Goal: Task Accomplishment & Management: Use online tool/utility

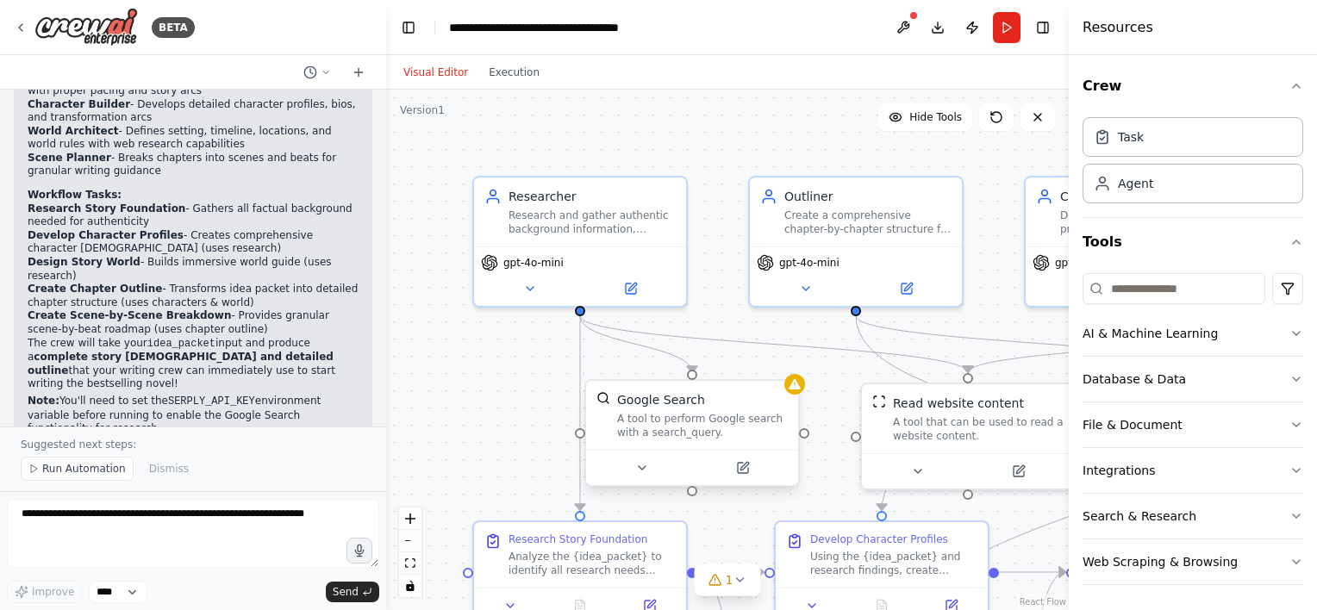
click at [710, 430] on div "A tool to perform Google search with a search_query." at bounding box center [702, 426] width 171 height 28
click at [746, 474] on button at bounding box center [742, 468] width 97 height 21
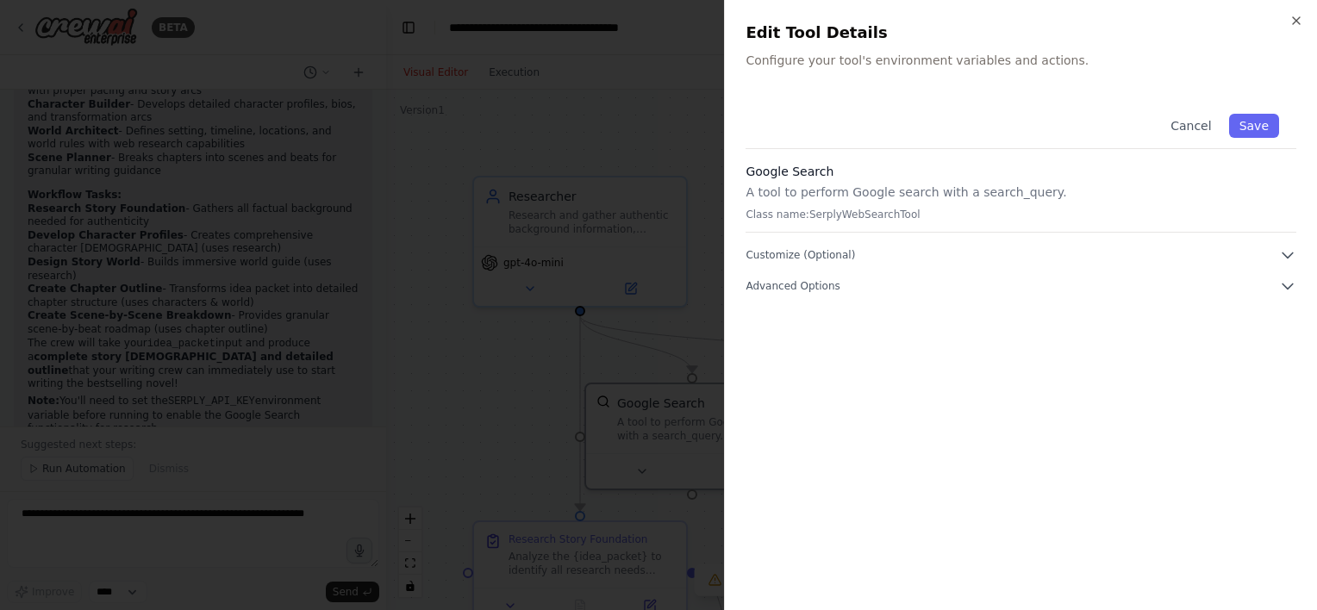
click at [803, 244] on div "Cancel Save Google Search A tool to perform Google search with a search_query. …" at bounding box center [1020, 196] width 551 height 198
click at [797, 253] on span "Customize (Optional)" at bounding box center [799, 255] width 109 height 14
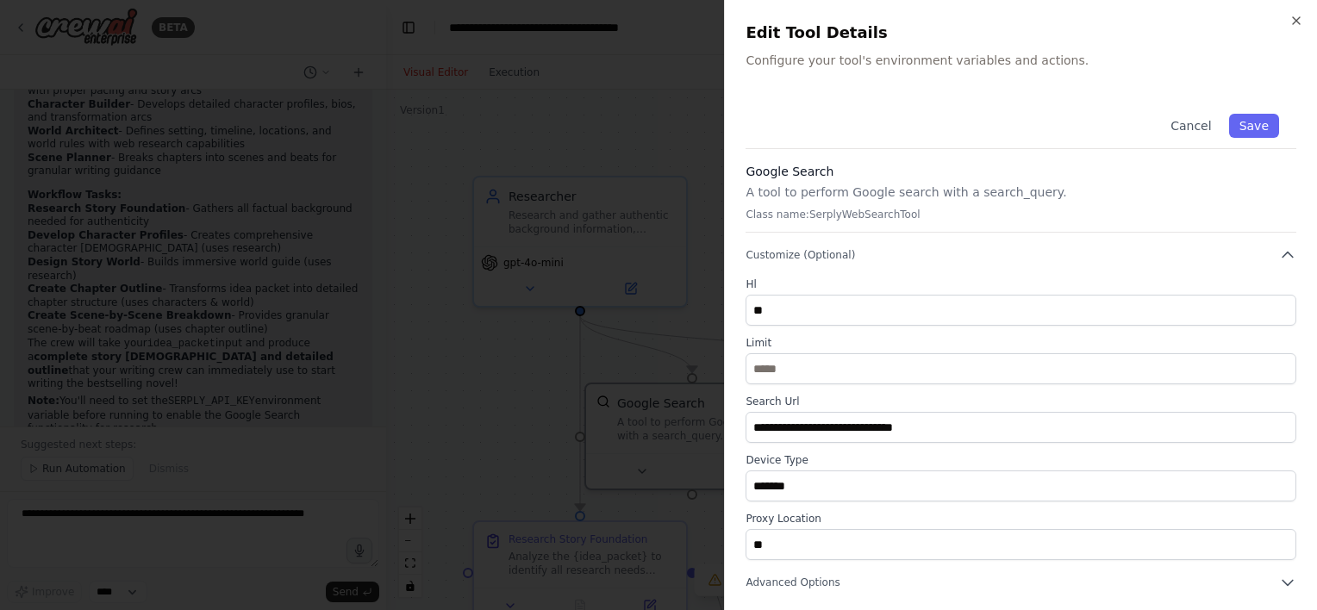
scroll to position [1, 0]
click at [776, 587] on span "Advanced Options" at bounding box center [792, 582] width 94 height 14
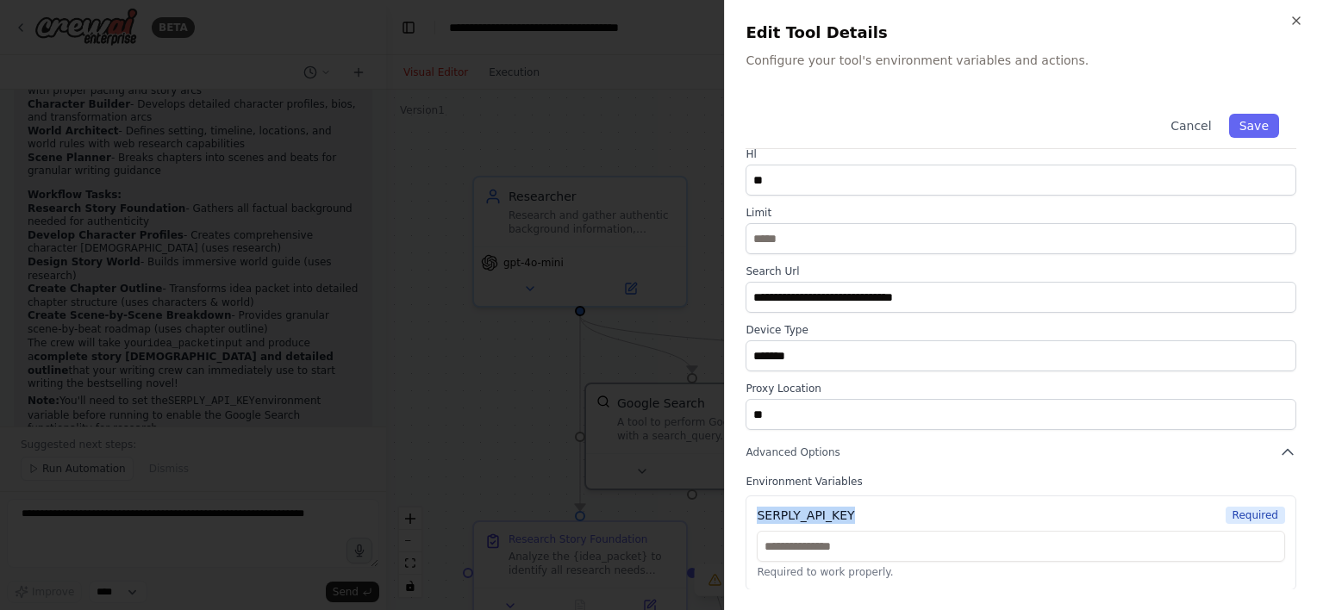
drag, startPoint x: 757, startPoint y: 518, endPoint x: 865, endPoint y: 520, distance: 108.6
click at [865, 520] on div "SERPLY_API_KEY Required" at bounding box center [1021, 515] width 528 height 17
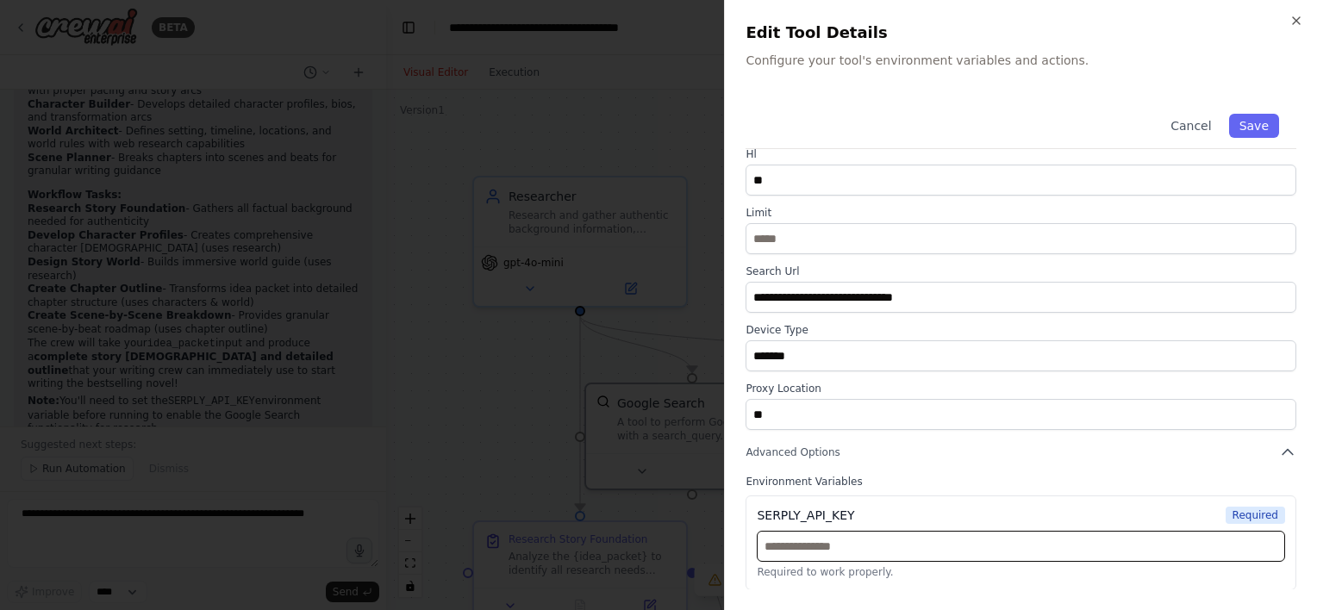
click at [807, 549] on input "text" at bounding box center [1021, 546] width 528 height 31
paste input "**********"
type input "**********"
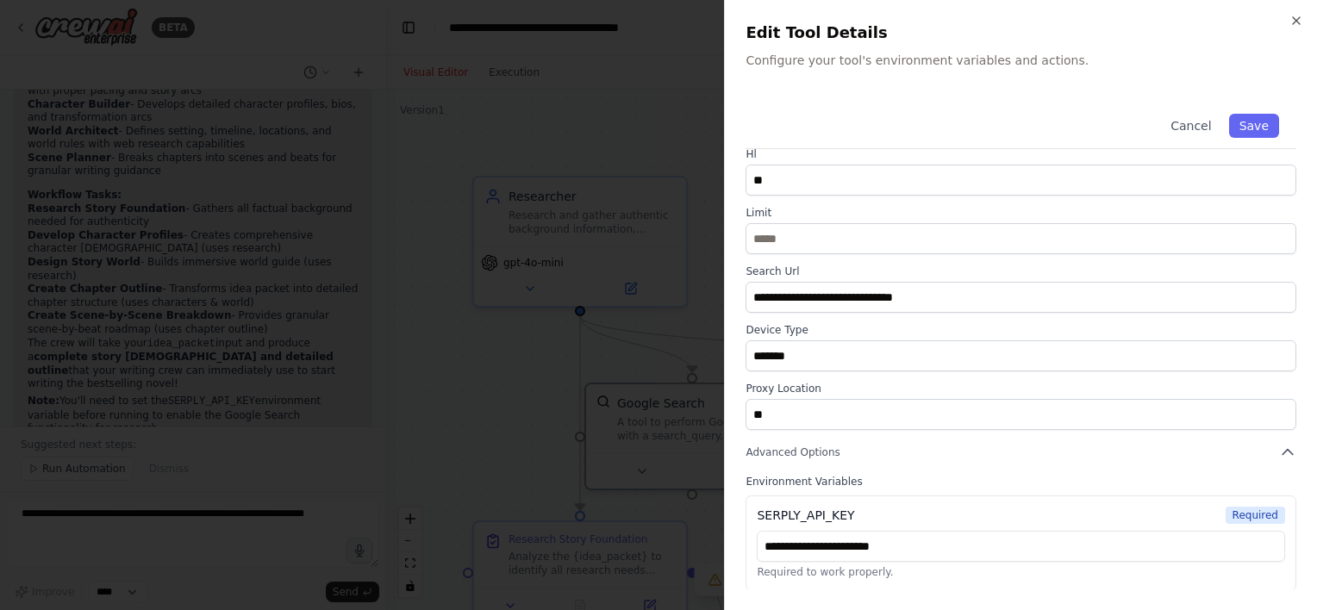
click at [1033, 511] on div "SERPLY_API_KEY Required" at bounding box center [1021, 515] width 528 height 17
click at [1243, 124] on button "Save" at bounding box center [1254, 126] width 50 height 24
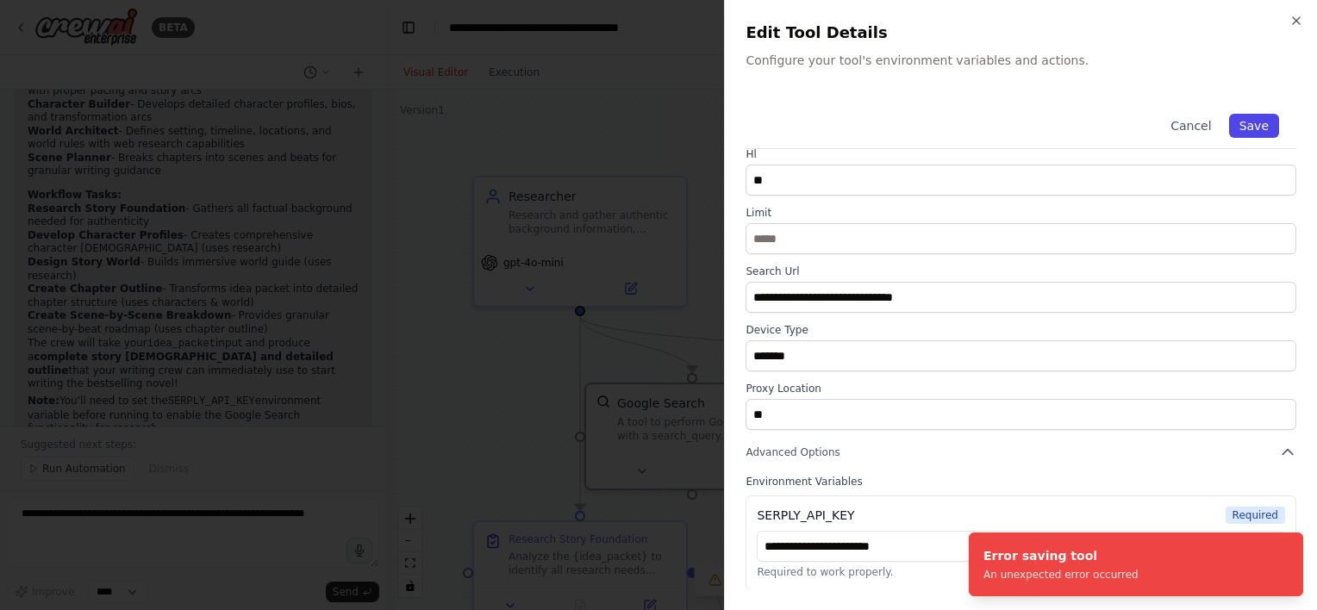
click at [1245, 126] on button "Save" at bounding box center [1254, 126] width 50 height 24
